Goal: Information Seeking & Learning: Find specific fact

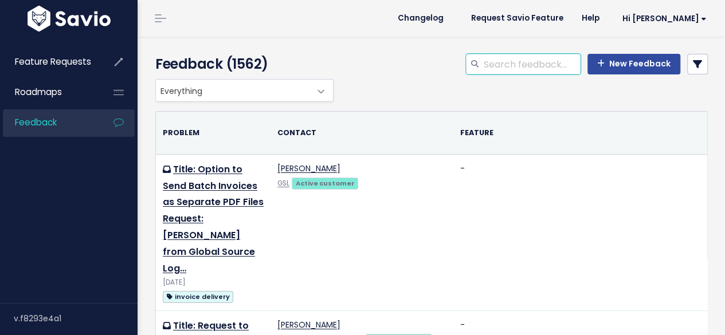
click at [514, 64] on input "search" at bounding box center [532, 64] width 98 height 21
type input "[US_STATE]"
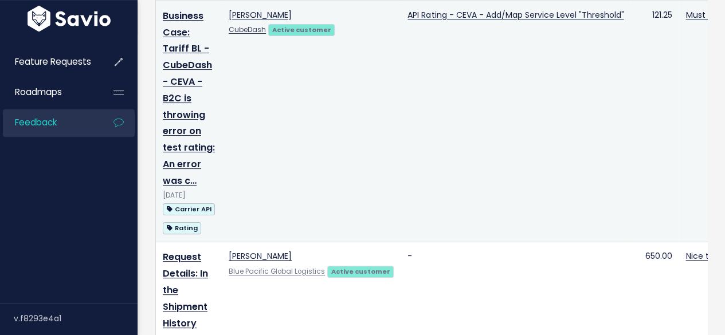
scroll to position [172, 0]
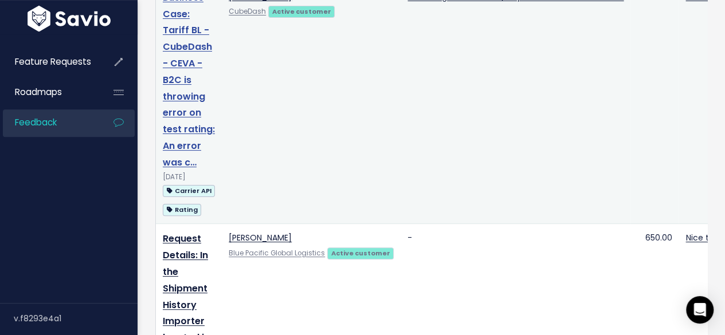
drag, startPoint x: 193, startPoint y: 122, endPoint x: 184, endPoint y: 118, distance: 9.5
click at [184, 118] on link "Business Case: Tariff BL - CubeDash - CEVA - B2C is throwing error on test rati…" at bounding box center [189, 80] width 52 height 178
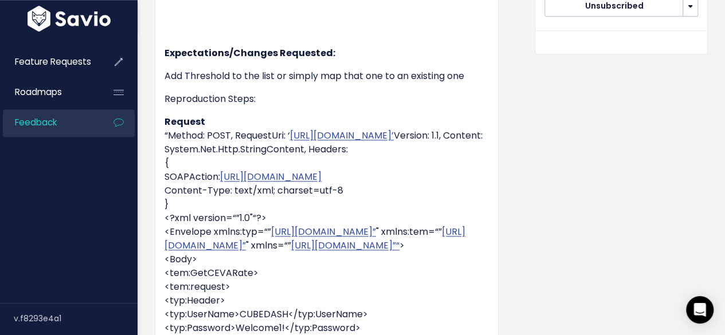
scroll to position [573, 0]
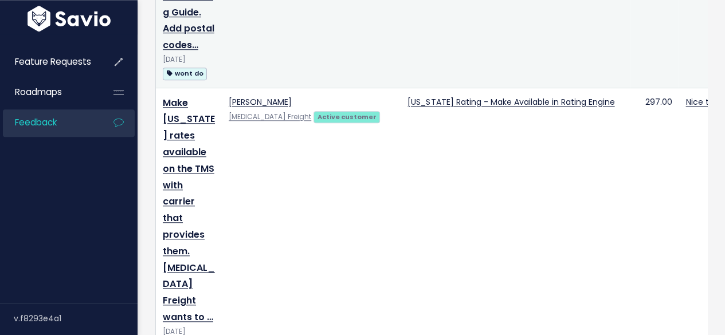
scroll to position [573, 0]
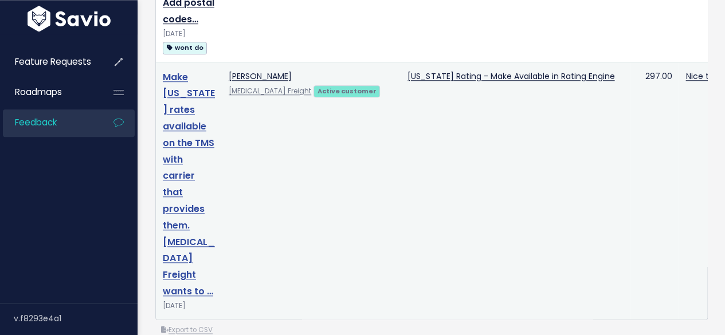
click at [171, 162] on link "Make [US_STATE] rates available on the TMS with carrier that provides them. [ME…" at bounding box center [189, 185] width 52 height 228
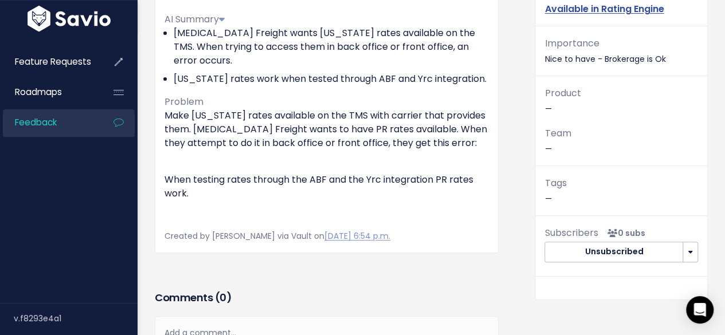
scroll to position [115, 0]
